Goal: Information Seeking & Learning: Understand process/instructions

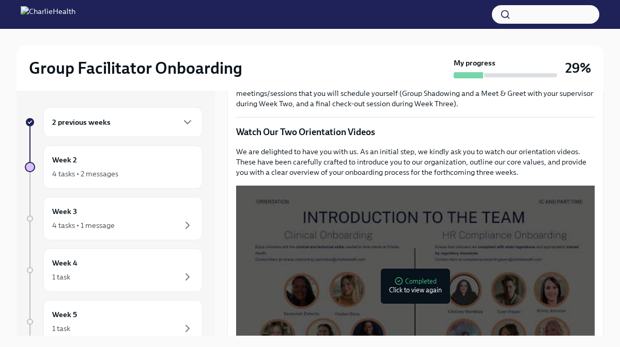
scroll to position [470, 0]
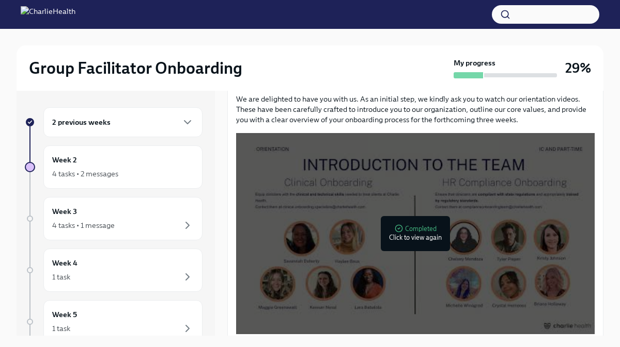
click at [132, 145] on div "2 previous weeks Week 2 4 tasks • 2 messages Week 3 4 tasks • 1 message Week 4 …" at bounding box center [114, 281] width 178 height 348
click at [123, 164] on div "Week 2 4 tasks • 2 messages" at bounding box center [122, 167] width 141 height 26
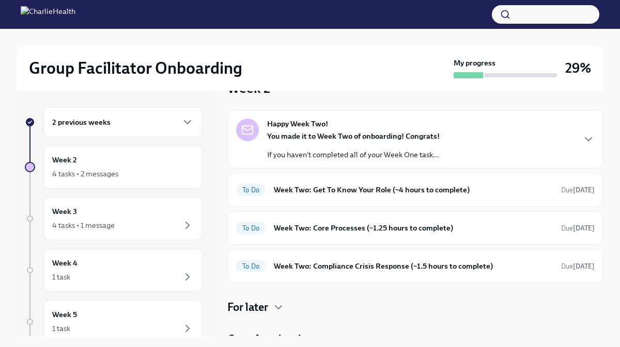
scroll to position [31, 0]
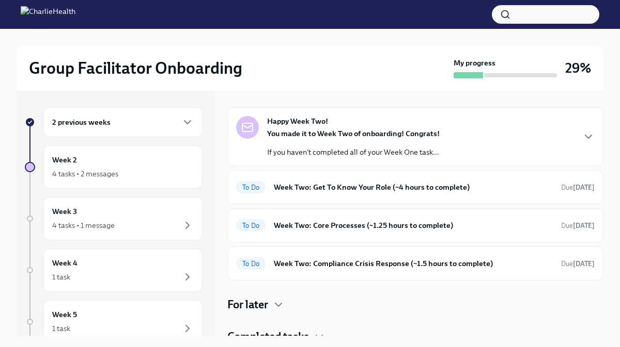
click at [317, 181] on div "To Do Week Two: Get To Know Your Role (~4 hours to complete) Due [DATE]" at bounding box center [415, 187] width 358 height 17
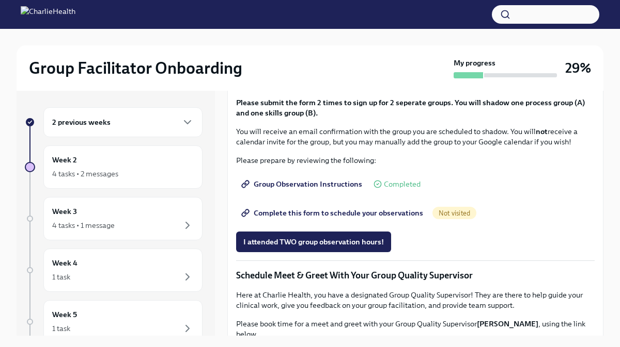
scroll to position [563, 0]
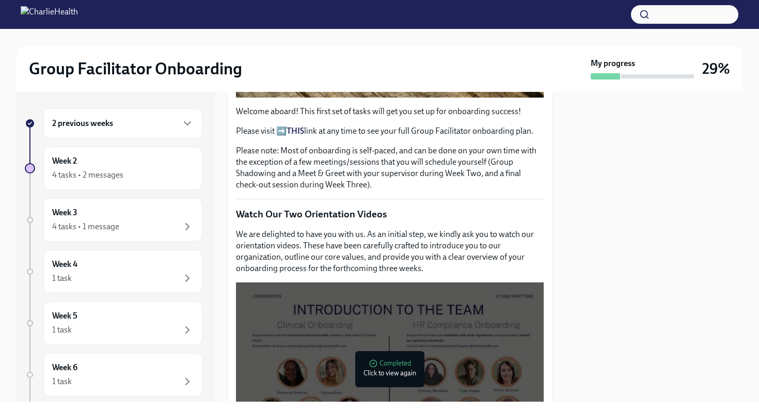
scroll to position [397, 0]
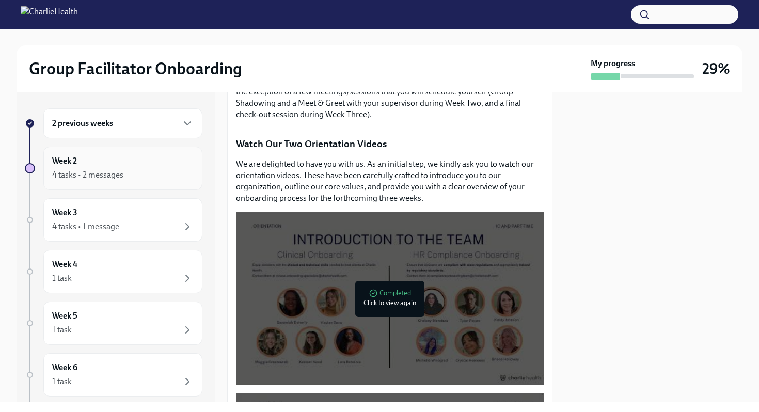
click at [130, 162] on div "Week 2 4 tasks • 2 messages" at bounding box center [122, 168] width 141 height 26
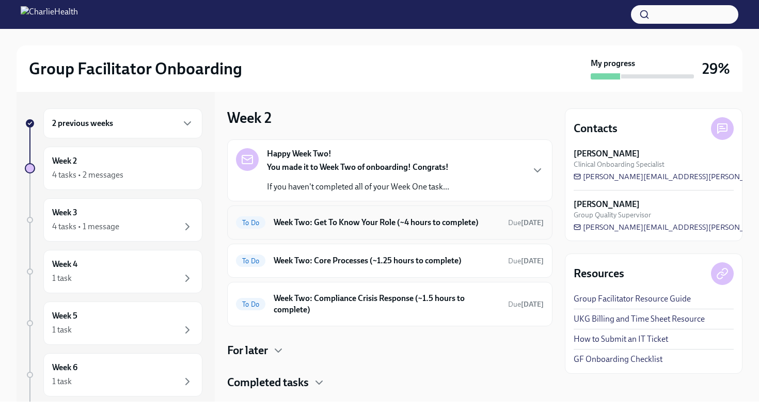
click at [289, 220] on h6 "Week Two: Get To Know Your Role (~4 hours to complete)" at bounding box center [387, 222] width 226 height 11
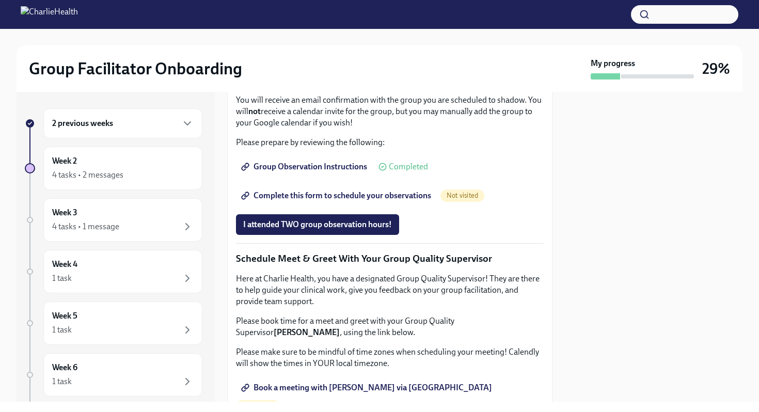
scroll to position [679, 0]
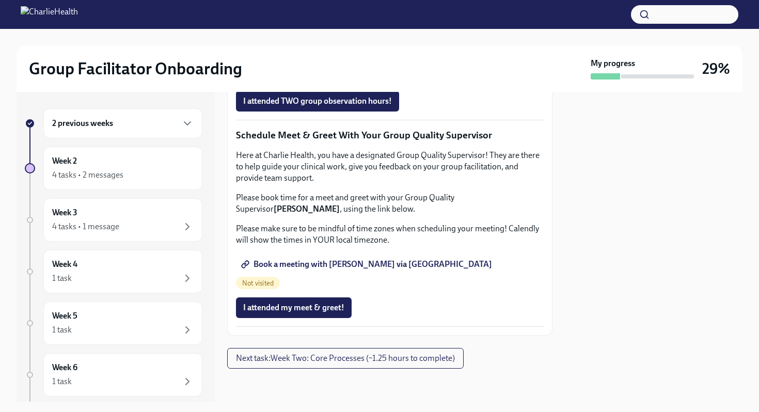
scroll to position [888, 0]
click at [341, 49] on span "Group Observation Instructions" at bounding box center [305, 43] width 124 height 10
click at [301, 77] on span "Complete this form to schedule your observations" at bounding box center [337, 72] width 188 height 10
click at [345, 49] on span "Group Observation Instructions" at bounding box center [305, 43] width 124 height 10
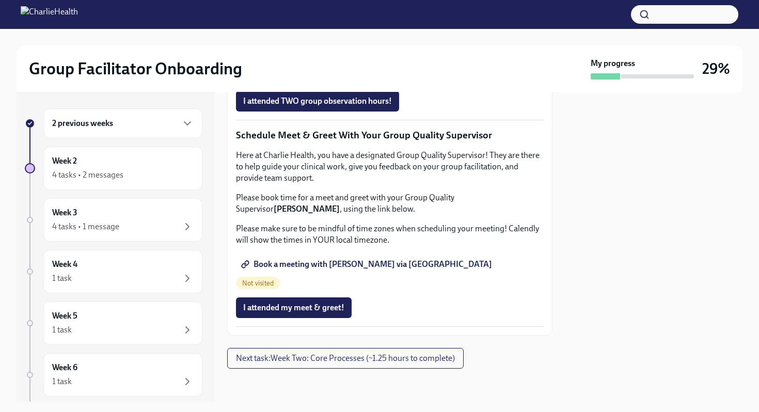
scroll to position [972, 0]
click at [352, 270] on span "Book a meeting with [PERSON_NAME] via [GEOGRAPHIC_DATA]" at bounding box center [367, 264] width 249 height 10
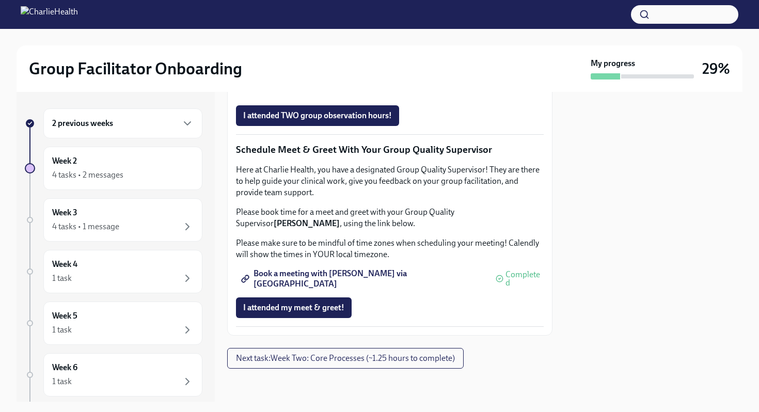
scroll to position [1003, 0]
click at [351, 347] on button "Next task : Week Two: Core Processes (~1.25 hours to complete)" at bounding box center [345, 358] width 236 height 21
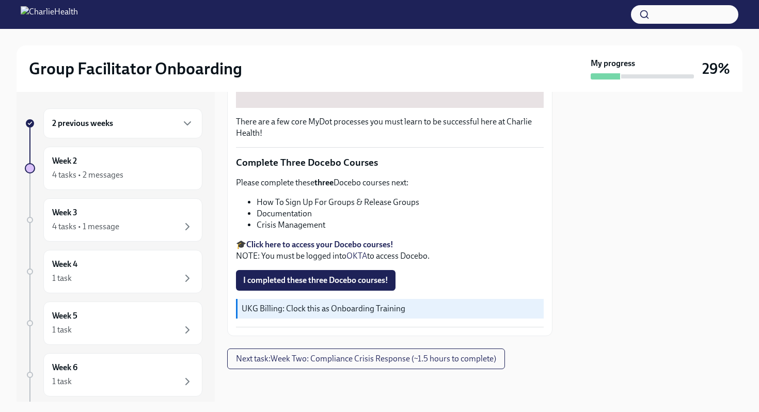
scroll to position [345, 0]
click at [336, 347] on span "Next task : Week Two: Compliance Crisis Response (~1.5 hours to complete)" at bounding box center [366, 358] width 260 height 10
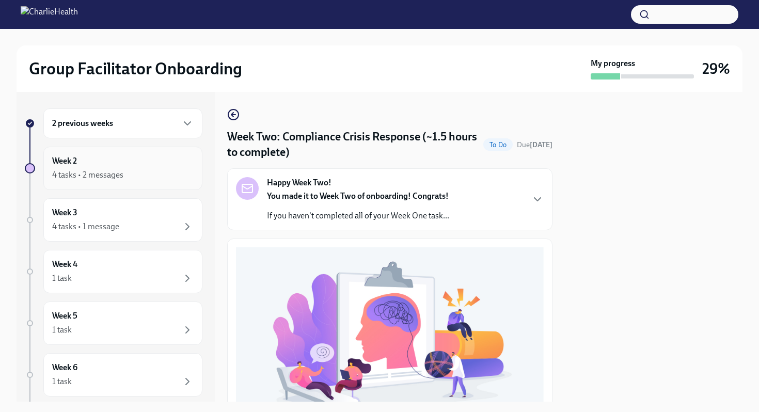
click at [148, 184] on div "Week 2 4 tasks • 2 messages" at bounding box center [122, 168] width 159 height 43
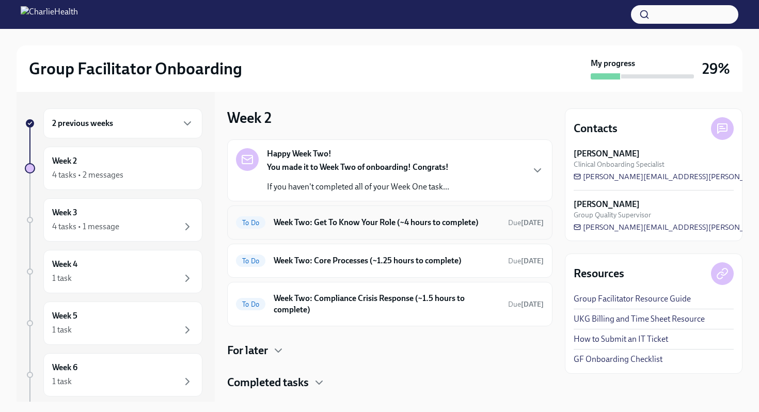
click at [304, 230] on div "To Do Week Two: Get To Know Your Role (~4 hours to complete) Due [DATE]" at bounding box center [390, 222] width 308 height 17
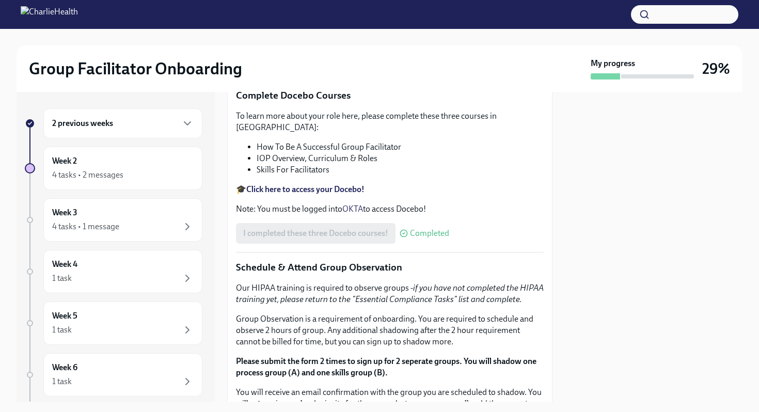
scroll to position [382, 0]
